Goal: Information Seeking & Learning: Understand process/instructions

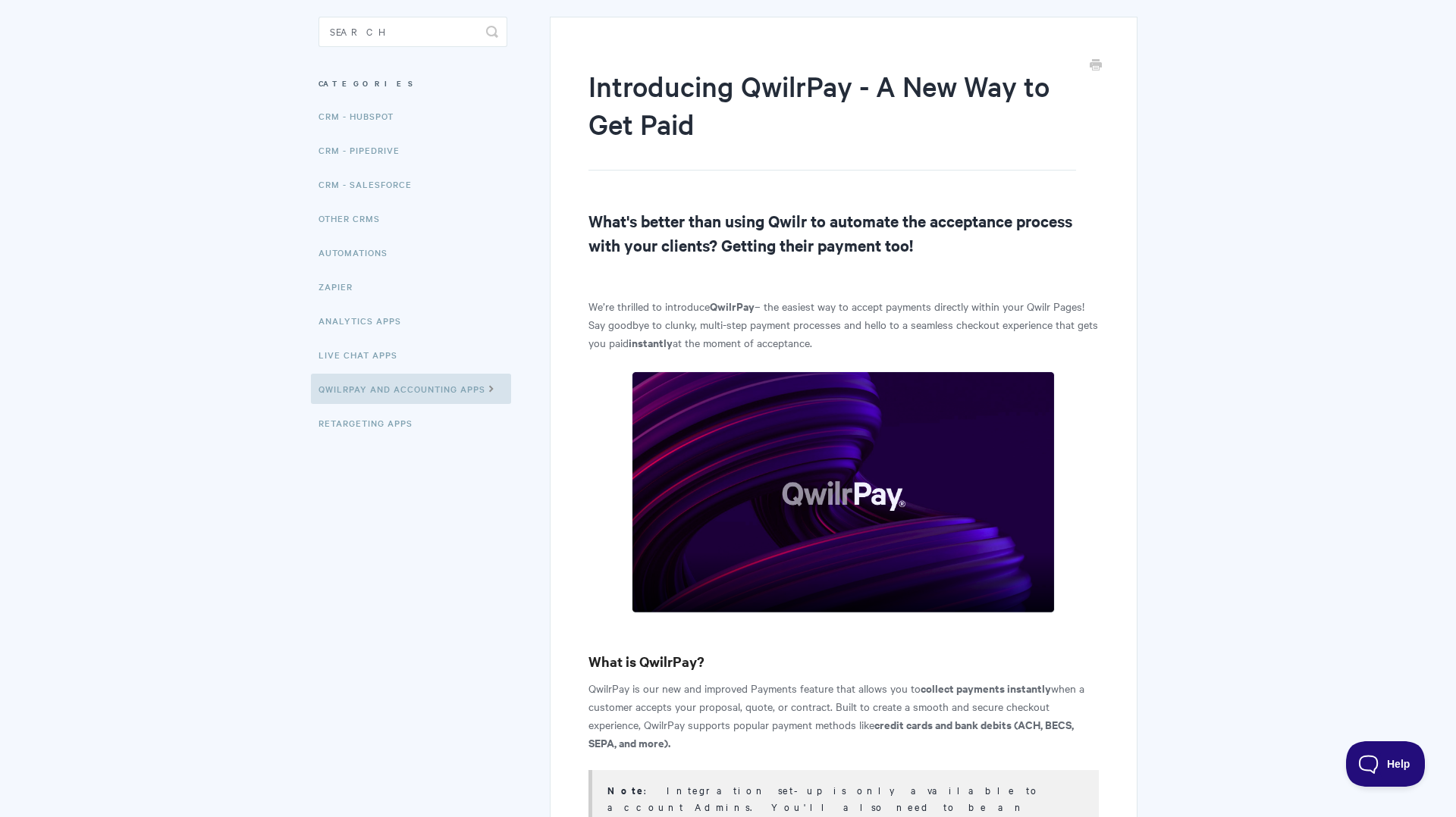
scroll to position [133, 0]
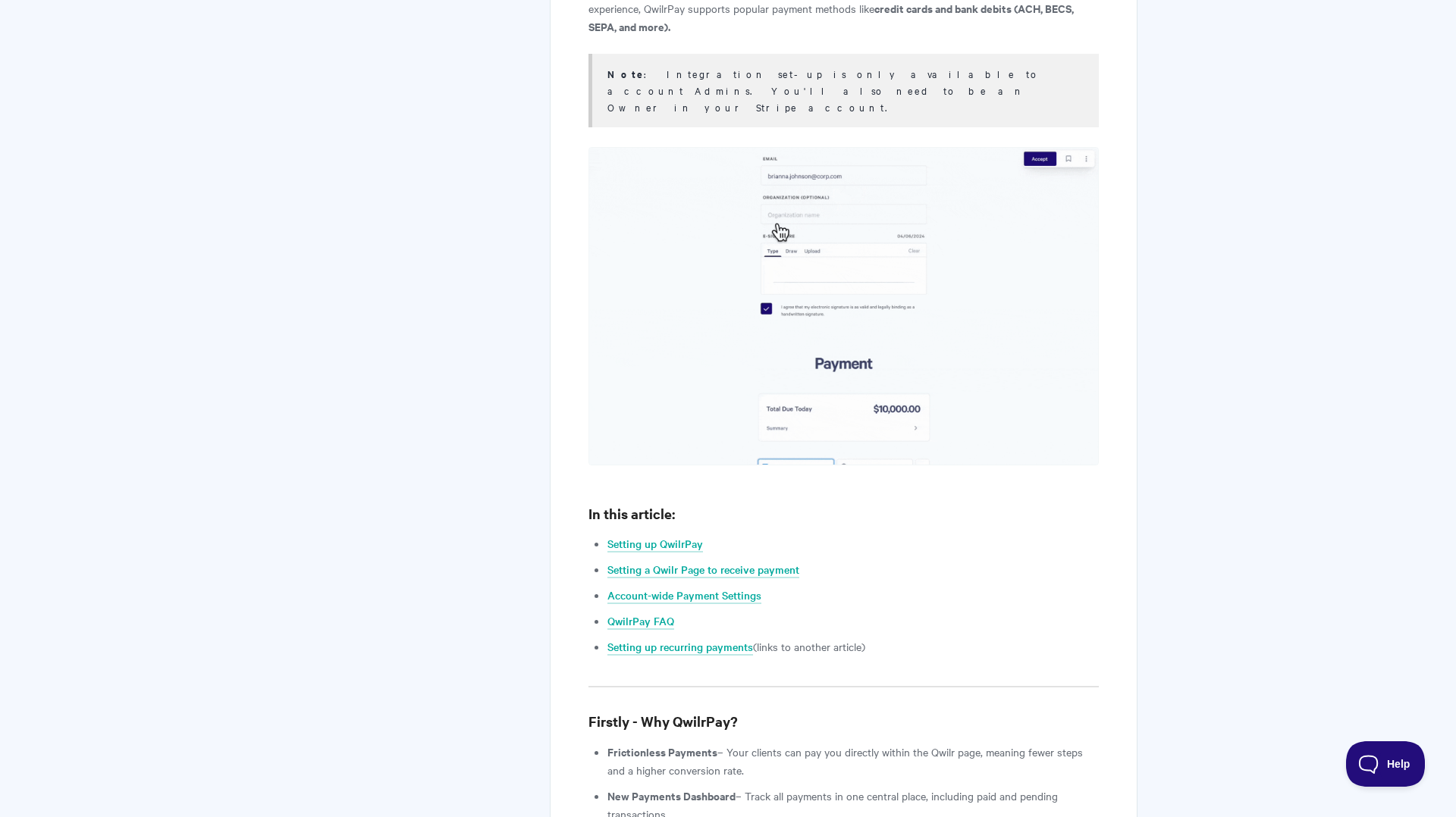
scroll to position [935, 0]
